Goal: Task Accomplishment & Management: Manage account settings

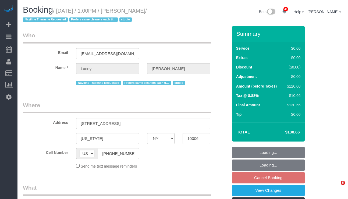
select select "NY"
select select "string:stripe-pm_1QnwjA4VGloSiKo7h3HCAQgS"
select select "number:61"
select select "number:77"
select select "number:15"
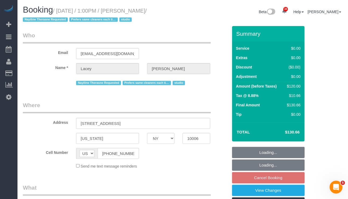
select select "number:5"
select select "object:962"
select select "spot4"
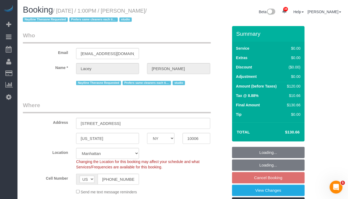
select select "object:1460"
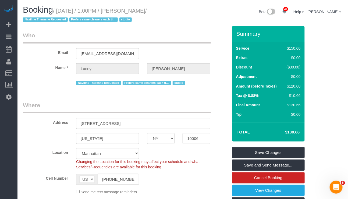
drag, startPoint x: 127, startPoint y: 12, endPoint x: 166, endPoint y: 11, distance: 38.5
click at [147, 11] on small "/ October 13, 2025 / 1:00PM / Lacey Gutierrez / Nayiline Therasne Requested Pre…" at bounding box center [85, 15] width 124 height 15
copy small "Lacey Gutierrez"
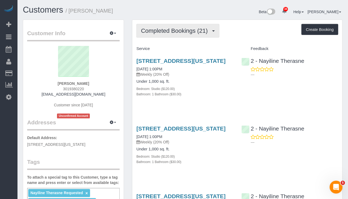
click at [205, 31] on span "Completed Bookings (21)" at bounding box center [175, 30] width 69 height 7
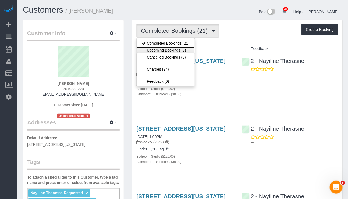
click at [186, 51] on link "Upcoming Bookings (9)" at bounding box center [166, 50] width 58 height 7
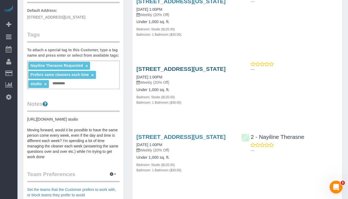
scroll to position [202, 0]
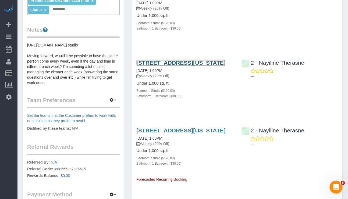
click at [163, 66] on link "88 Greenwich St, #1102, New York, NY 10006" at bounding box center [180, 63] width 89 height 6
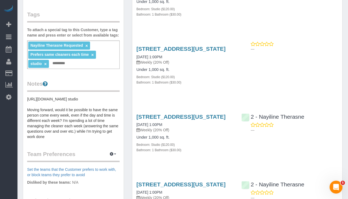
scroll to position [121, 0]
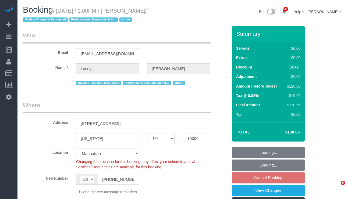
select select "NY"
select select "number:61"
select select "number:77"
select select "number:15"
select select "number:5"
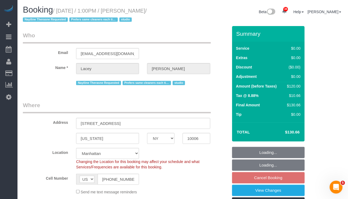
select select "object:979"
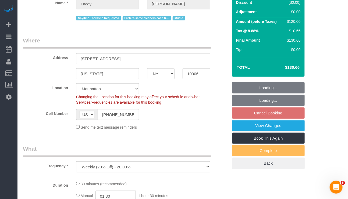
select select "string:stripe-pm_1QnwjA4VGloSiKo7h3HCAQgS"
select select "spot3"
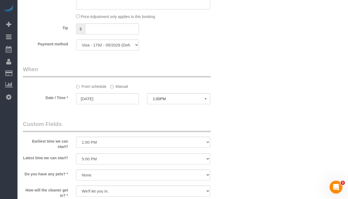
scroll to position [606, 0]
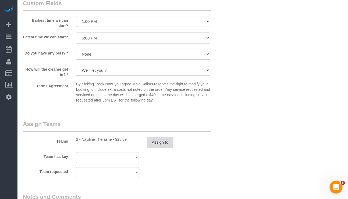
click at [160, 148] on button "Assign to" at bounding box center [160, 142] width 26 height 11
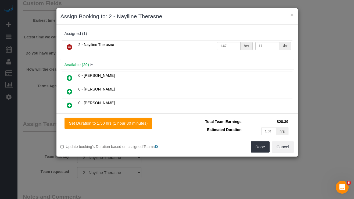
click at [71, 47] on icon at bounding box center [70, 47] width 6 height 6
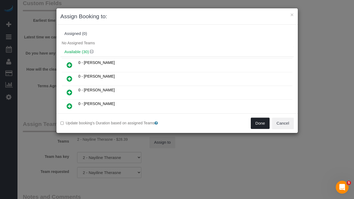
click at [256, 121] on button "Done" at bounding box center [260, 123] width 19 height 11
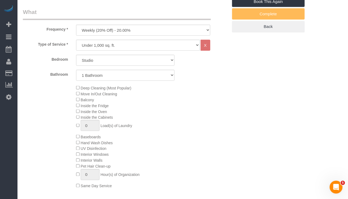
scroll to position [0, 0]
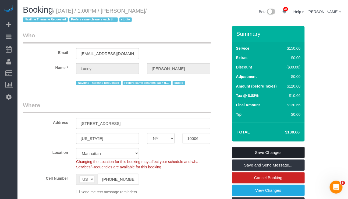
click at [276, 153] on link "Save Changes" at bounding box center [268, 152] width 73 height 11
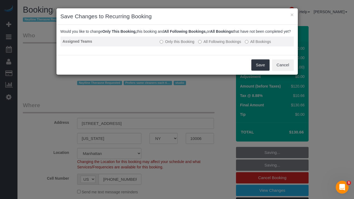
click at [215, 44] on label "All Following Bookings" at bounding box center [219, 41] width 43 height 5
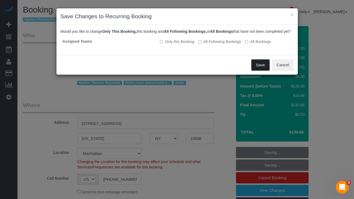
click at [259, 68] on button "Save" at bounding box center [261, 64] width 18 height 11
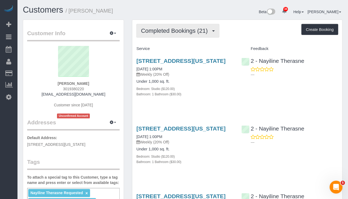
click at [185, 34] on button "Completed Bookings (21)" at bounding box center [177, 31] width 83 height 14
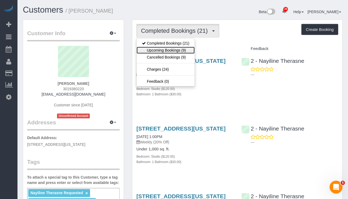
click at [180, 50] on link "Upcoming Bookings (9)" at bounding box center [166, 50] width 58 height 7
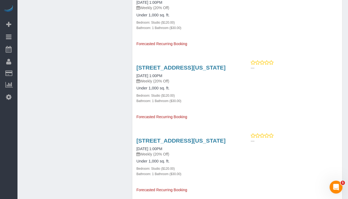
scroll to position [576, 0]
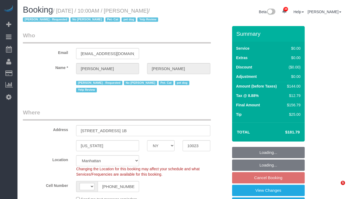
select select "NY"
select select "string:US"
select select "object:586"
select select "string:stripe-pm_1OkwPH4VGloSiKo78WibfSNg"
select select "1"
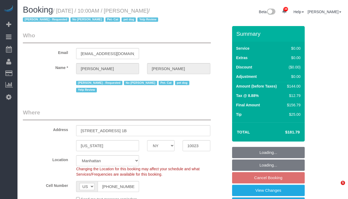
select select "number:89"
select select "number:90"
select select "number:14"
select select "number:5"
select select "spot3"
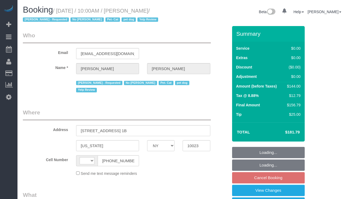
select select "NY"
select select "string:stripe-pm_1OkwPH4VGloSiKo78WibfSNg"
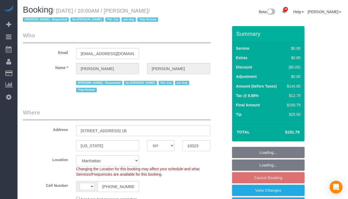
select select "string:[GEOGRAPHIC_DATA]"
select select "object:829"
select select "number:89"
select select "number:90"
select select "number:14"
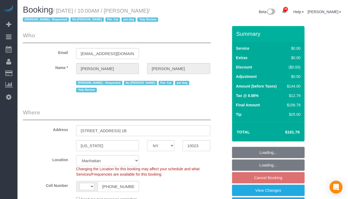
select select "number:5"
select select "spot3"
select select "object:1086"
select select "1"
drag, startPoint x: 138, startPoint y: 11, endPoint x: 174, endPoint y: 12, distance: 35.3
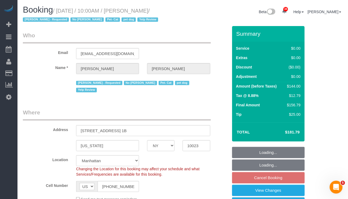
click at [160, 12] on small "/ November 06, 2025 / 10:00AM / Heather Levine / Jamie Parker - Requested No Li…" at bounding box center [91, 15] width 137 height 15
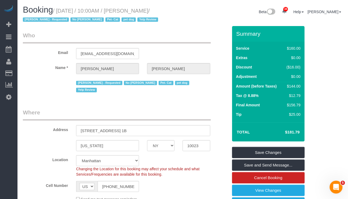
copy small "[PERSON_NAME]"
drag, startPoint x: 137, startPoint y: 9, endPoint x: 174, endPoint y: 11, distance: 37.2
click at [160, 11] on small "/ November 06, 2025 / 10:00AM / Heather Levine / Jamie Parker - Requested No Li…" at bounding box center [91, 15] width 137 height 15
copy small "Heather Levine"
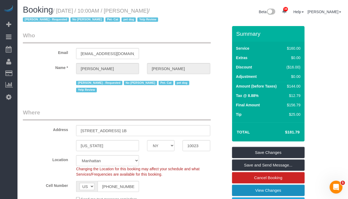
click at [269, 191] on link "View Changes" at bounding box center [268, 190] width 73 height 11
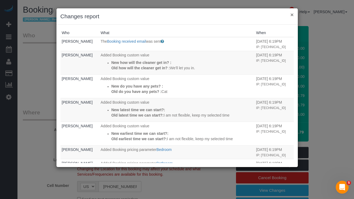
click at [293, 14] on button "×" at bounding box center [292, 15] width 3 height 6
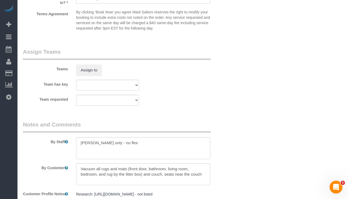
scroll to position [760, 0]
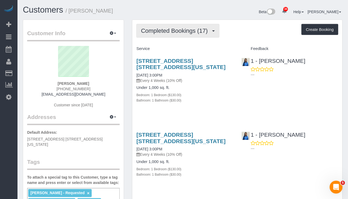
click at [199, 29] on span "Completed Bookings (17)" at bounding box center [175, 30] width 69 height 7
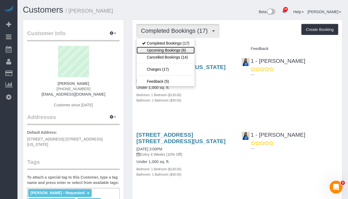
click at [179, 51] on link "Upcoming Bookings (6)" at bounding box center [166, 50] width 58 height 7
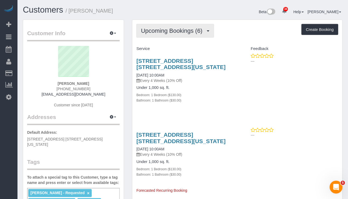
click at [175, 30] on span "Upcoming Bookings (6)" at bounding box center [173, 30] width 64 height 7
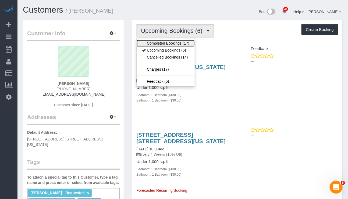
click at [172, 42] on link "Completed Bookings (17)" at bounding box center [166, 43] width 58 height 7
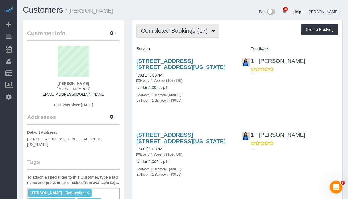
click at [192, 32] on span "Completed Bookings (17)" at bounding box center [175, 30] width 69 height 7
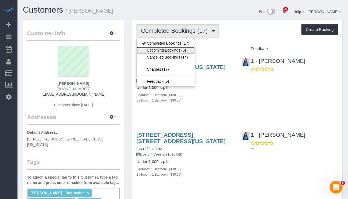
click at [178, 49] on link "Upcoming Bookings (6)" at bounding box center [166, 50] width 58 height 7
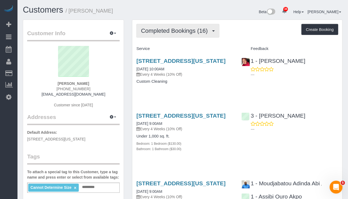
drag, startPoint x: 188, startPoint y: 34, endPoint x: 188, endPoint y: 42, distance: 8.4
click at [188, 34] on button "Completed Bookings (16)" at bounding box center [177, 31] width 83 height 14
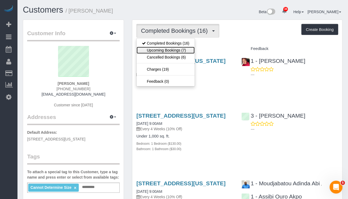
click at [186, 50] on link "Upcoming Bookings (7)" at bounding box center [166, 50] width 58 height 7
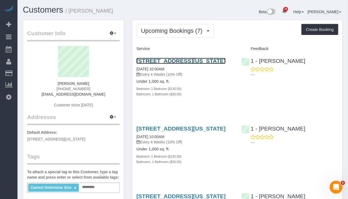
click at [205, 59] on link "[STREET_ADDRESS][US_STATE]" at bounding box center [180, 61] width 89 height 6
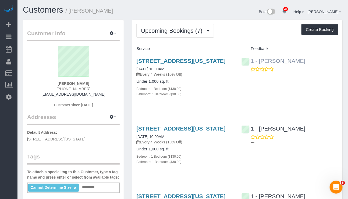
drag, startPoint x: 312, startPoint y: 59, endPoint x: 260, endPoint y: 59, distance: 52.5
click at [260, 59] on div "1 - [PERSON_NAME] ---" at bounding box center [290, 66] width 105 height 26
copy link "Jhonaysy Materano"
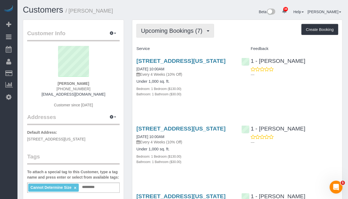
click at [188, 33] on span "Upcoming Bookings (7)" at bounding box center [173, 30] width 64 height 7
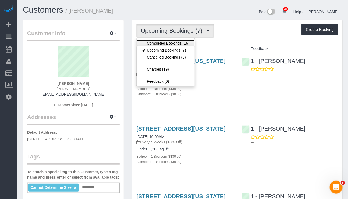
click at [183, 45] on link "Completed Bookings (16)" at bounding box center [166, 43] width 58 height 7
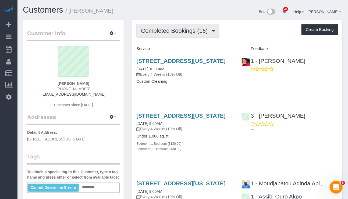
click at [191, 29] on span "Completed Bookings (16)" at bounding box center [175, 30] width 69 height 7
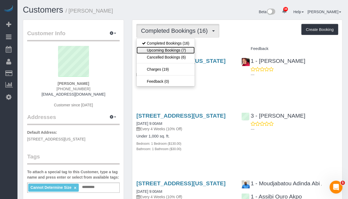
click at [172, 52] on link "Upcoming Bookings (7)" at bounding box center [166, 50] width 58 height 7
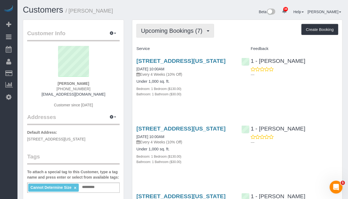
click at [199, 31] on span "Upcoming Bookings (7)" at bounding box center [173, 30] width 64 height 7
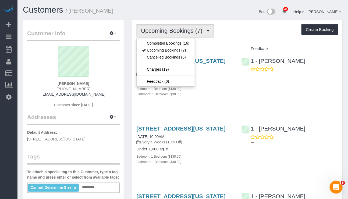
click at [233, 45] on div "Service" at bounding box center [184, 48] width 105 height 9
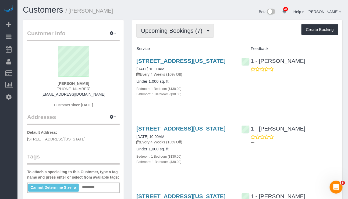
click at [199, 32] on span "Upcoming Bookings (7)" at bounding box center [173, 30] width 64 height 7
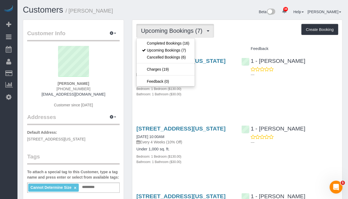
click at [249, 175] on div "222 East 44th Street, Unit 31a, New York, NY 10017 11/01/2025 10:00AM Every 4 W…" at bounding box center [237, 148] width 210 height 54
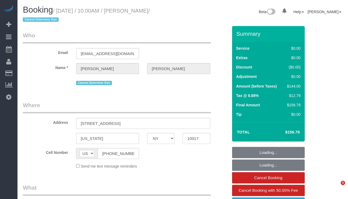
select select "NY"
select select "object:744"
select select "string:stripe-pm_1QO42J4VGloSiKo7BwRwKNAi"
select select "number:89"
select select "number:90"
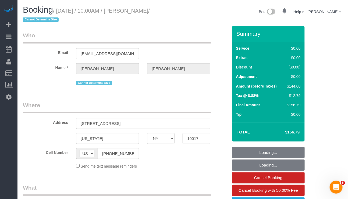
select select "number:15"
select select "number:5"
select select "spot1"
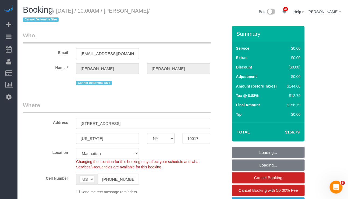
select select "1"
select select "object:1464"
select select "1"
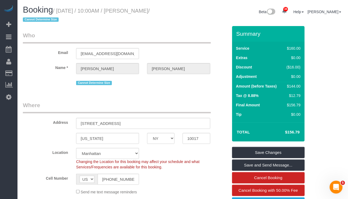
drag, startPoint x: 58, startPoint y: 10, endPoint x: 157, endPoint y: 10, distance: 98.2
click at [150, 10] on small "/ October 04, 2025 / 10:00AM / Jason Yoo / Cannot Determine Size" at bounding box center [86, 15] width 127 height 15
copy small "October 04, 2025 / 10:00AM / Jason Yoo"
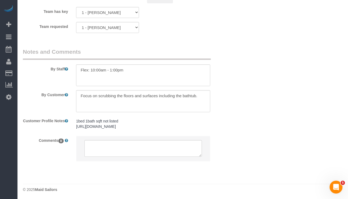
scroll to position [767, 0]
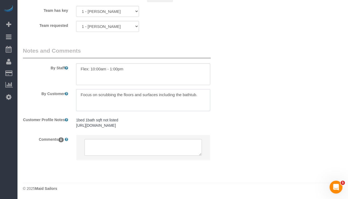
click at [118, 109] on textarea at bounding box center [143, 100] width 134 height 22
click at [201, 103] on textarea at bounding box center [143, 100] width 134 height 22
paste textarea "could you please ask the cleaner to focus on cleaning the surfaces (eg toilet, …"
drag, startPoint x: 145, startPoint y: 113, endPoint x: 76, endPoint y: 108, distance: 69.1
click at [76, 108] on textarea at bounding box center [143, 100] width 134 height 22
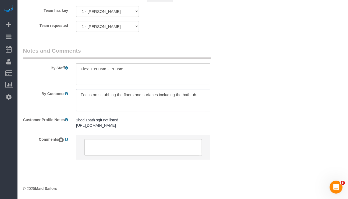
click at [196, 99] on textarea at bounding box center [143, 100] width 134 height 22
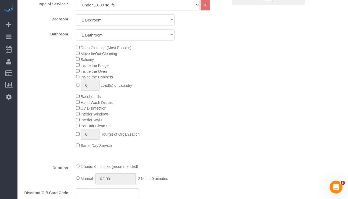
scroll to position [40, 0]
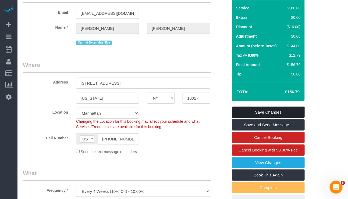
type textarea "Focus on scrubbing the floors and surfaces including the bathtub, toilet and si…"
click at [270, 114] on link "Save Changes" at bounding box center [268, 112] width 73 height 11
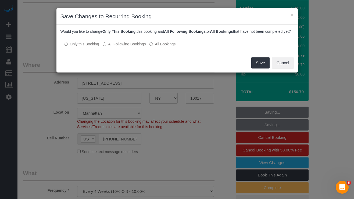
click at [132, 47] on label "All Following Bookings" at bounding box center [124, 43] width 43 height 5
drag, startPoint x: 262, startPoint y: 70, endPoint x: 240, endPoint y: 72, distance: 22.7
click at [262, 69] on button "Save" at bounding box center [261, 62] width 18 height 11
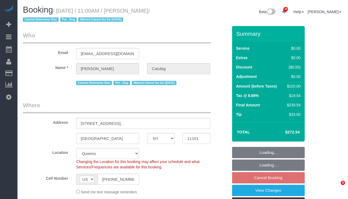
select select "NY"
select select "number:58"
select select "number:75"
select select "number:13"
select select "number:6"
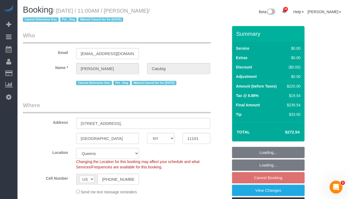
select select "string:stripe-pm_1S6J1y4VGloSiKo7cPiSkt4V"
select select "2"
select select "object:1067"
select select "spot4"
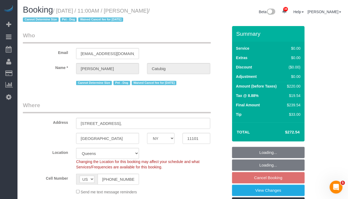
select select "2"
select select "object:1458"
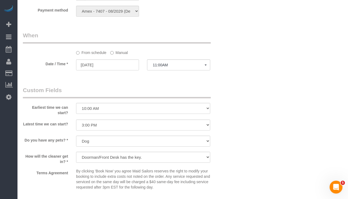
scroll to position [525, 0]
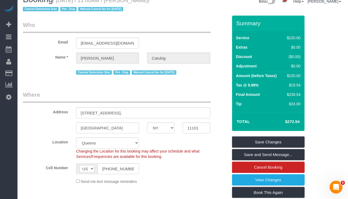
scroll to position [0, 0]
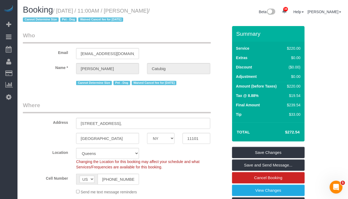
click at [143, 12] on small "/ [DATE] / 11:00AM / [PERSON_NAME] / Cannot Determine Size Pet - Dog Waived Can…" at bounding box center [86, 15] width 127 height 15
drag, startPoint x: 132, startPoint y: 11, endPoint x: 162, endPoint y: 12, distance: 30.2
click at [150, 12] on small "/ [DATE] / 11:00AM / [PERSON_NAME] / Cannot Determine Size Pet - Dog Waived Can…" at bounding box center [86, 15] width 127 height 15
copy small "[PERSON_NAME]"
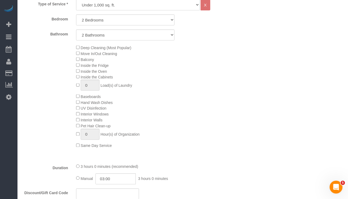
scroll to position [121, 0]
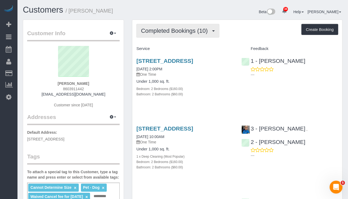
click at [206, 31] on span "Completed Bookings (10)" at bounding box center [175, 30] width 69 height 7
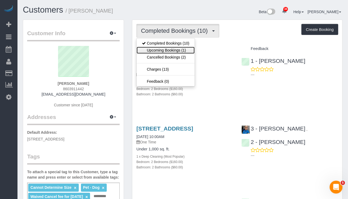
click at [175, 50] on link "Upcoming Bookings (1)" at bounding box center [166, 50] width 58 height 7
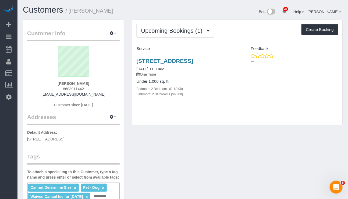
click at [215, 37] on div "Upcoming Bookings (1) Completed Bookings (10) Upcoming Bookings (1) Cancelled B…" at bounding box center [237, 31] width 202 height 14
click at [206, 38] on button "Upcoming Bookings (1)" at bounding box center [175, 31] width 78 height 14
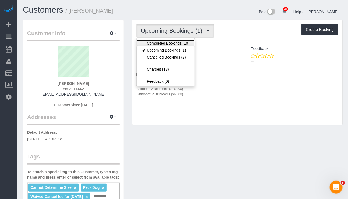
click at [177, 41] on link "Completed Bookings (10)" at bounding box center [166, 43] width 58 height 7
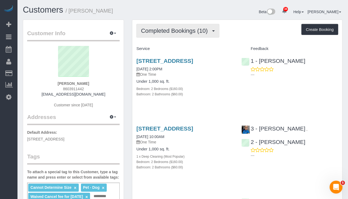
click at [199, 30] on span "Completed Bookings (10)" at bounding box center [175, 30] width 69 height 7
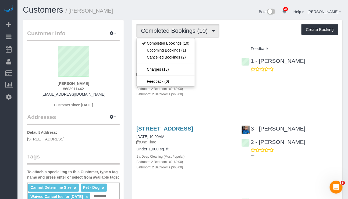
click at [297, 180] on div "5203 Center Boulevard, Apt. 1713,, Long Island City, NY 11101 08/14/2025 10:00A…" at bounding box center [237, 151] width 210 height 60
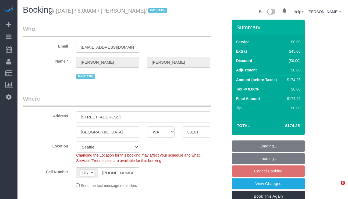
select select "WA"
select select "number:89"
select select "number:90"
select select "number:15"
select select "number:7"
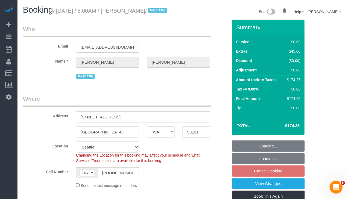
select select "spot1"
select select "object:1135"
select select "string:stripe-pm_1RAycQ4VGloSiKo70Gvyto8T"
select select "1"
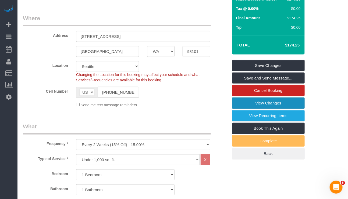
click at [276, 109] on link "View Changes" at bounding box center [268, 103] width 73 height 11
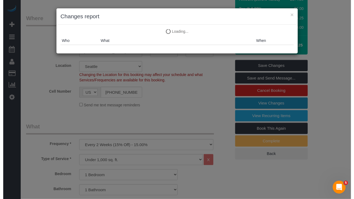
scroll to position [74, 0]
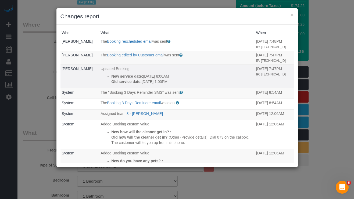
drag, startPoint x: 188, startPoint y: 83, endPoint x: 106, endPoint y: 77, distance: 82.1
click at [111, 77] on li "New service date: 10/27/2025 8:00AM Old service date: 10/06/2025 1:00PM" at bounding box center [182, 79] width 142 height 11
copy div "New service date: 10/27/2025 8:00AM Old service date: 10/06/2025 1:00PM"
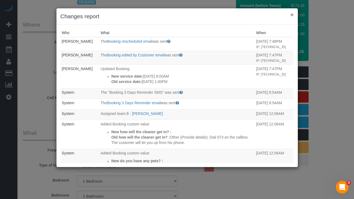
click at [292, 15] on button "×" at bounding box center [292, 15] width 3 height 6
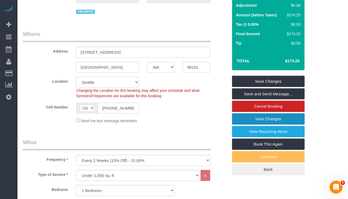
scroll to position [0, 0]
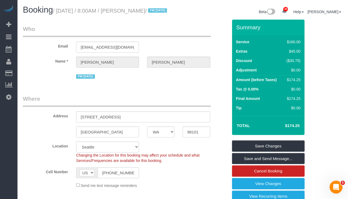
drag, startPoint x: 127, startPoint y: 12, endPoint x: 154, endPoint y: 12, distance: 27.7
click at [154, 12] on small "/ October 27, 2025 / 8:00AM / Jared Allen / FW 08/23/24" at bounding box center [111, 11] width 116 height 6
copy small "Jared Allen"
click at [191, 179] on div "Cell Number AF AL DZ AD AO AI AQ AG AR AM AW AU AT AZ BS BH BD BB BY BE BZ BJ B…" at bounding box center [125, 173] width 213 height 11
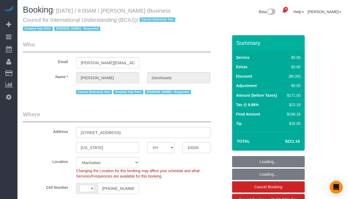
select select "NY"
select select "string:[GEOGRAPHIC_DATA]"
select select "string:stripe-pm_1MLZxV4VGloSiKo7DAfnL6ub"
select select "2"
select select "object:1510"
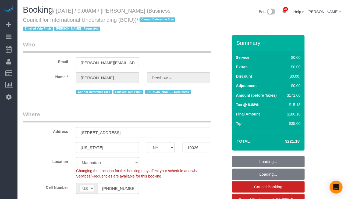
select select "spot1"
select select "number:89"
select select "number:90"
select select "number:15"
select select "number:5"
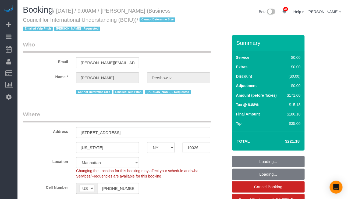
select select "2"
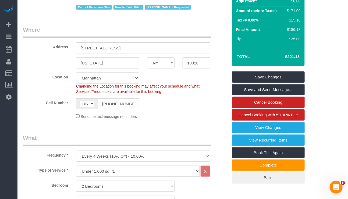
scroll to position [81, 0]
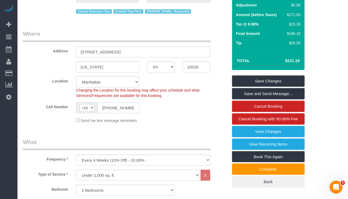
drag, startPoint x: 134, startPoint y: 107, endPoint x: 96, endPoint y: 108, distance: 38.0
click at [96, 108] on div "AF AL DZ AD AO AI AQ AG AR AM AW AU AT AZ BS BH BD BB BY BE BZ BJ BM BT BO BA B…" at bounding box center [107, 108] width 63 height 11
click at [165, 124] on div "Send me text message reminders" at bounding box center [143, 121] width 142 height 6
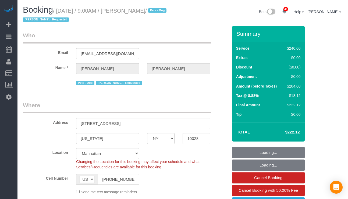
select select "NY"
select select "number:89"
select select "number:90"
select select "number:13"
select select "number:6"
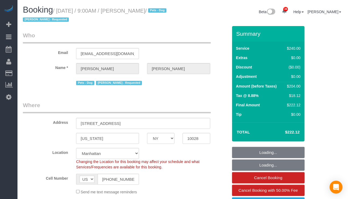
select select "string:stripe-pm_1PUCPU4VGloSiKo7w3vbn8ui"
select select "180"
select select "object:1051"
select select "spot1"
select select "object:1443"
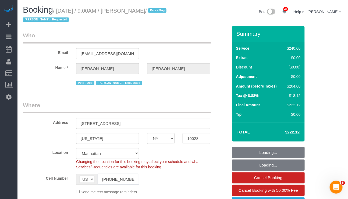
drag, startPoint x: 132, startPoint y: 179, endPoint x: 88, endPoint y: 178, distance: 44.1
click at [88, 178] on div "AF AL DZ AD AO AI AQ AG AR AM AW AU AT AZ BS BH BD BB BY BE BZ BJ BM BT BO BA B…" at bounding box center [107, 179] width 63 height 11
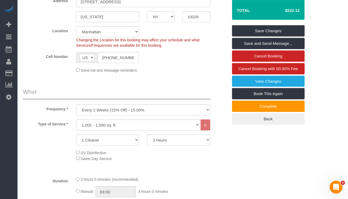
scroll to position [120, 0]
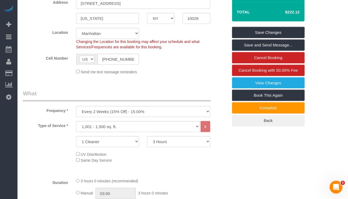
click at [166, 90] on legend "What" at bounding box center [117, 96] width 188 height 12
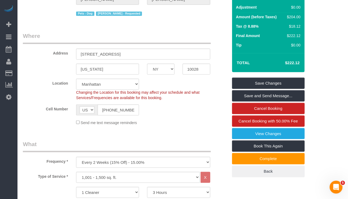
scroll to position [0, 0]
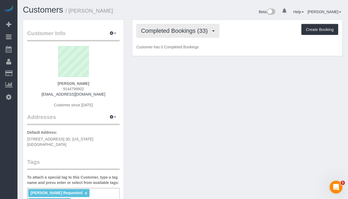
click at [171, 31] on span "Completed Bookings (33)" at bounding box center [175, 30] width 69 height 7
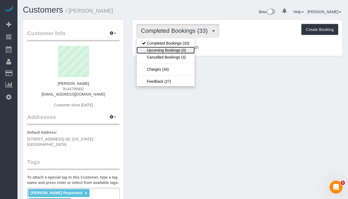
click at [167, 49] on link "Upcoming Bookings (0)" at bounding box center [166, 50] width 58 height 7
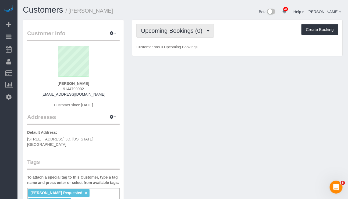
click at [180, 30] on span "Upcoming Bookings (0)" at bounding box center [173, 30] width 64 height 7
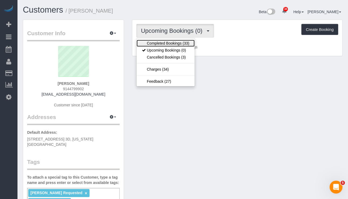
click at [182, 44] on link "Completed Bookings (33)" at bounding box center [166, 43] width 58 height 7
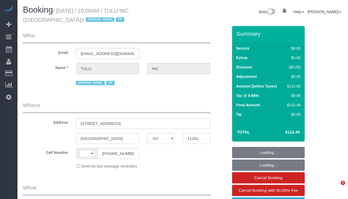
select select "NY"
select select "number:89"
select select "number:90"
select select "number:15"
select select "number:5"
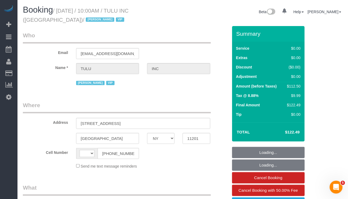
select select "string:[GEOGRAPHIC_DATA]"
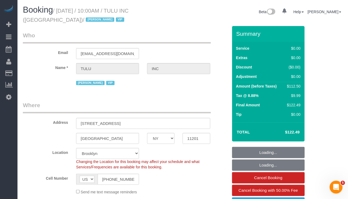
select select "object:954"
select select "spot1"
select select "object:1399"
drag, startPoint x: 141, startPoint y: 121, endPoint x: 59, endPoint y: 124, distance: 82.1
click at [59, 124] on div "Address [STREET_ADDRESS]" at bounding box center [125, 115] width 213 height 28
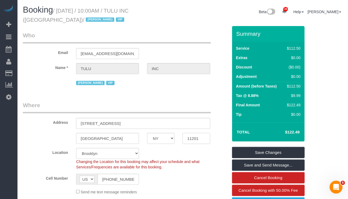
drag, startPoint x: 199, startPoint y: 140, endPoint x: 178, endPoint y: 140, distance: 21.8
click at [178, 140] on div "[GEOGRAPHIC_DATA] AK AL AR AZ CA CO CT DC DE [GEOGRAPHIC_DATA] [GEOGRAPHIC_DATA…" at bounding box center [125, 138] width 213 height 11
drag, startPoint x: 58, startPoint y: 10, endPoint x: 126, endPoint y: 10, distance: 68.4
click at [126, 10] on small "/ [DATE] / 10:00AM / TULU INC ([GEOGRAPHIC_DATA]) / [PERSON_NAME] VIP" at bounding box center [76, 15] width 106 height 15
copy small "[DATE] / 10:00AM"
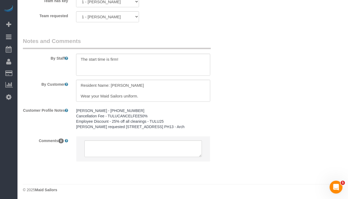
scroll to position [751, 0]
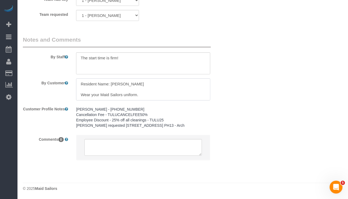
drag, startPoint x: 136, startPoint y: 85, endPoint x: 111, endPoint y: 85, distance: 25.6
click at [111, 85] on textarea at bounding box center [143, 90] width 134 height 22
